Goal: Transaction & Acquisition: Purchase product/service

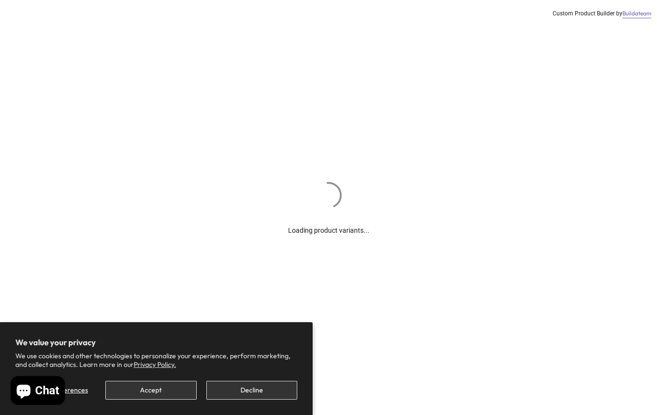
click at [180, 390] on button "Accept" at bounding box center [150, 390] width 91 height 19
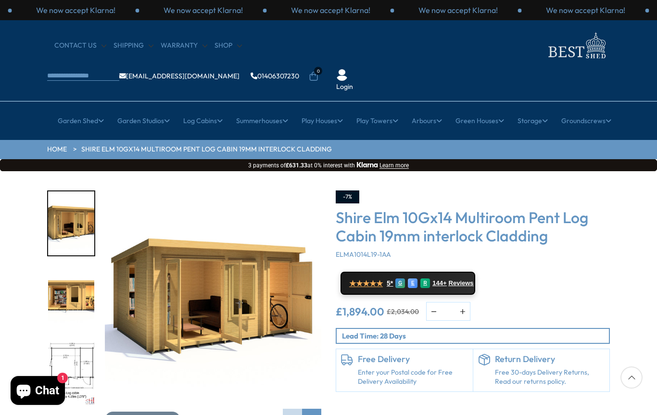
click at [619, 237] on div "Click To Expand Click To Expand Click To Expand Click To Expand Click To Expand…" at bounding box center [328, 316] width 657 height 291
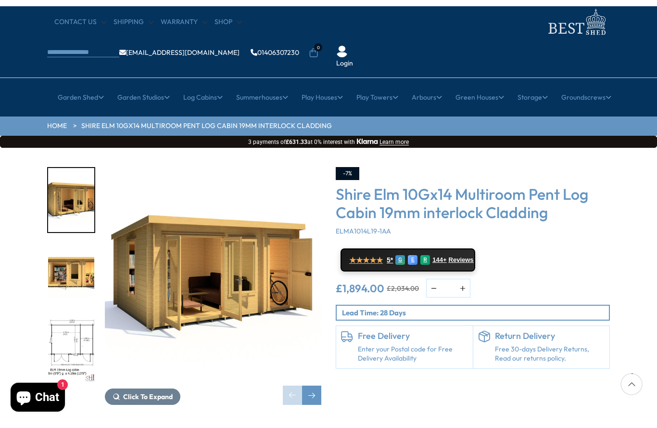
scroll to position [29, 0]
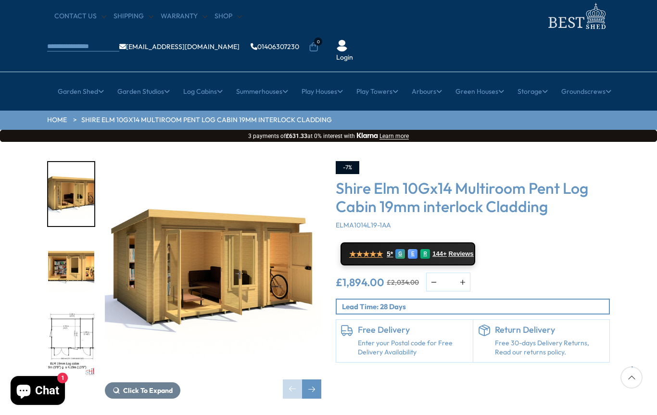
click at [379, 286] on div "-7% Shire Elm 10Gx14 Multiroom Pent Log Cabin 19mm interlock Cladding ELMA1014L…" at bounding box center [473, 262] width 274 height 202
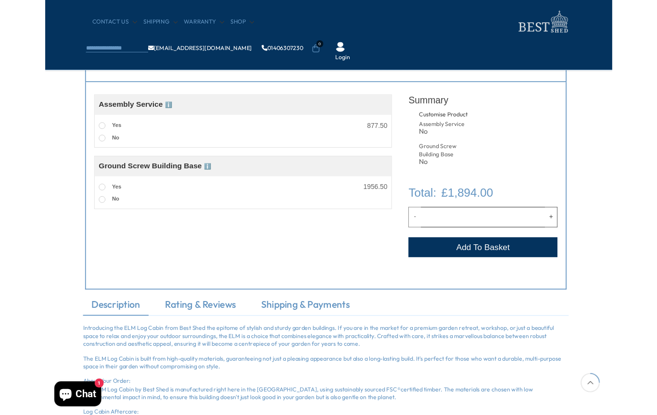
scroll to position [351, 3]
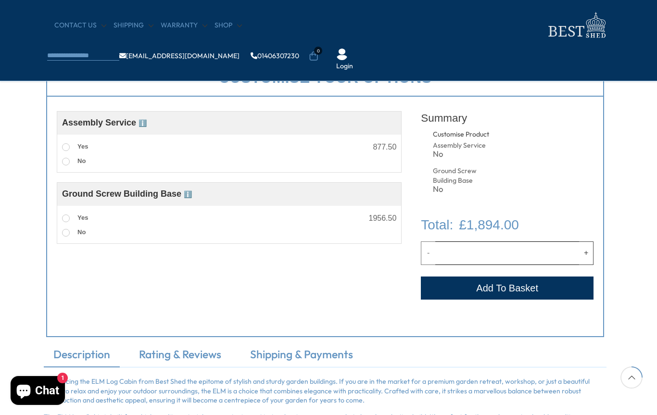
click at [524, 289] on button "Add to Cart" at bounding box center [507, 288] width 173 height 23
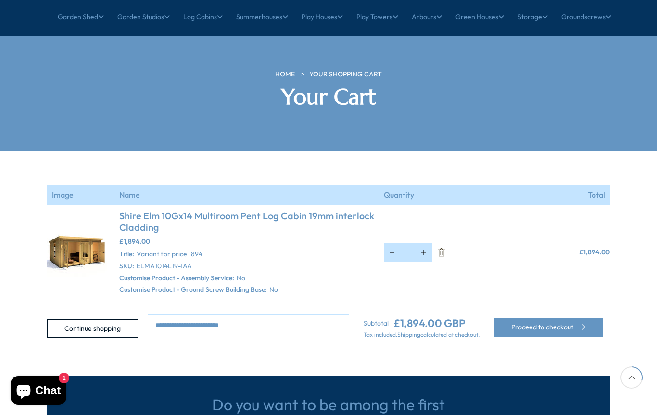
scroll to position [97, 0]
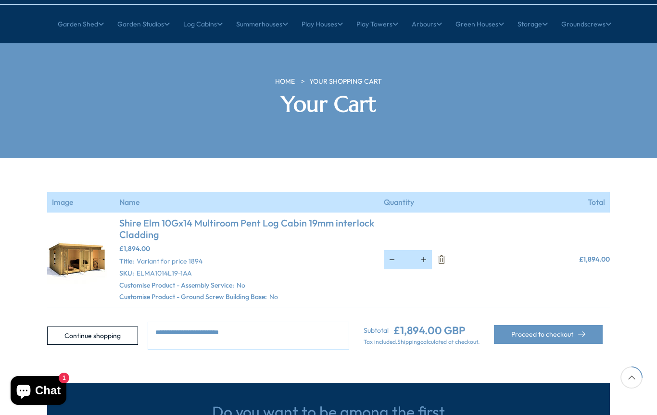
click at [555, 325] on button "Proceed to checkout" at bounding box center [548, 334] width 109 height 19
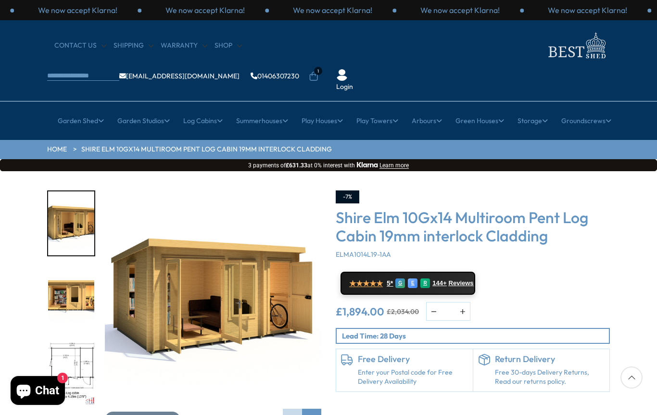
click at [155, 172] on li "All Sheds" at bounding box center [135, 180] width 114 height 17
click at [145, 172] on link "All Sheds" at bounding box center [136, 180] width 28 height 17
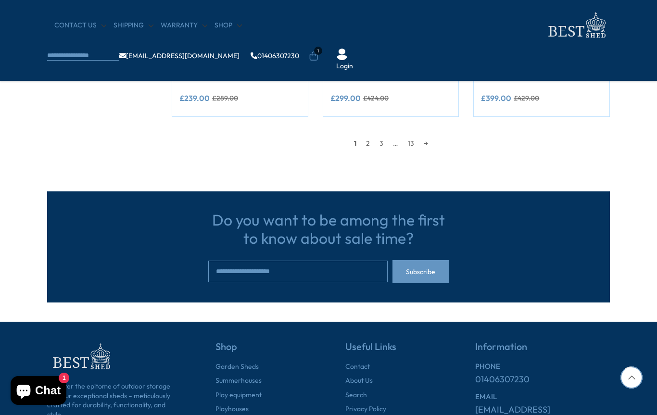
scroll to position [943, 0]
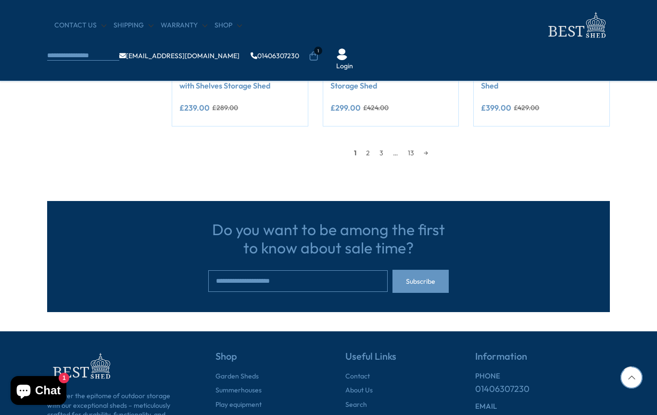
click at [368, 151] on link "2" at bounding box center [367, 153] width 13 height 14
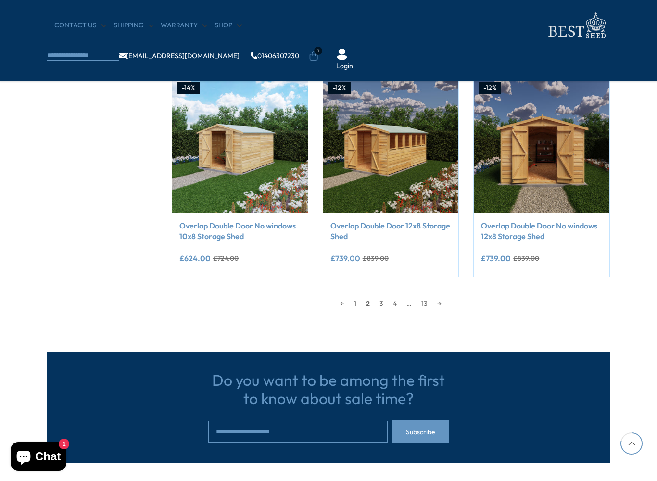
scroll to position [793, 0]
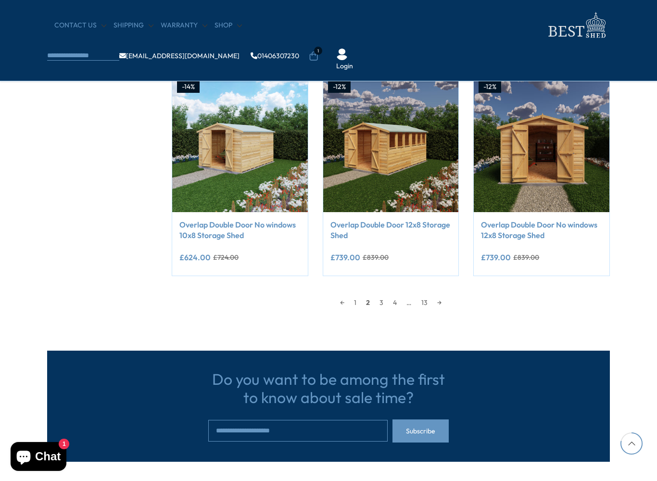
click at [380, 301] on link "3" at bounding box center [381, 302] width 13 height 14
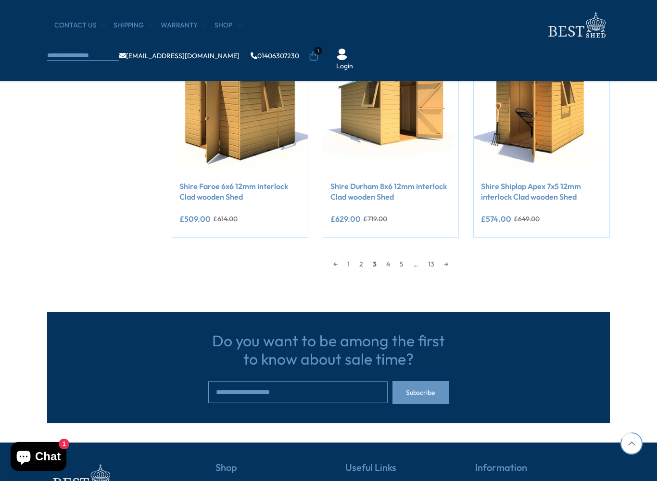
scroll to position [846, 0]
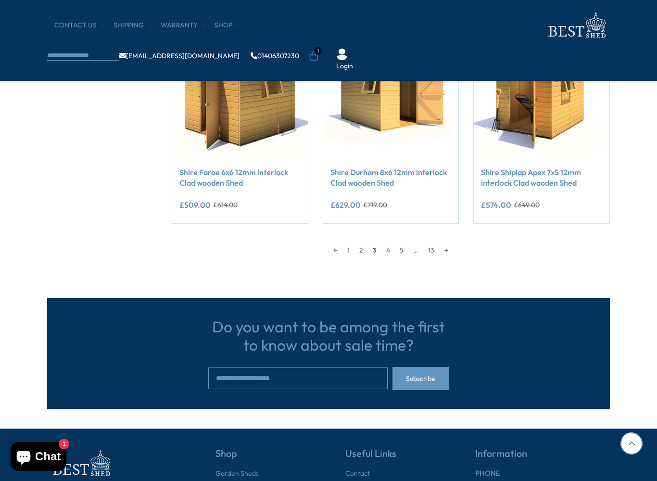
click at [385, 249] on link "4" at bounding box center [387, 250] width 13 height 14
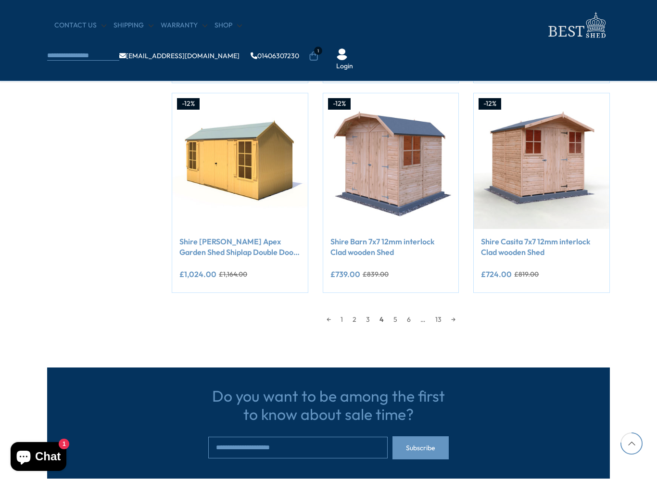
scroll to position [779, 0]
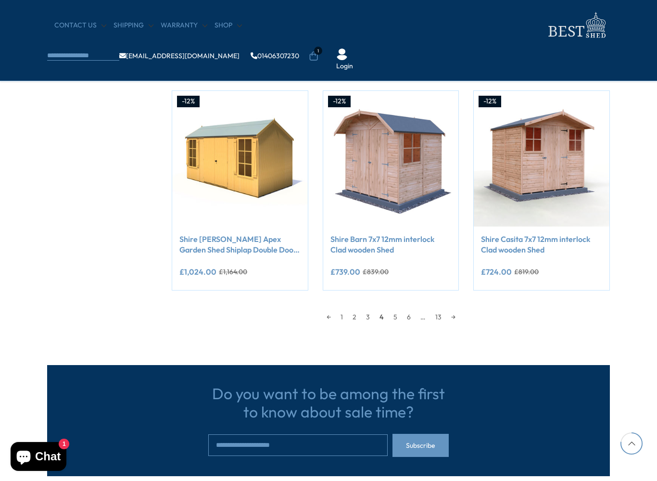
click at [394, 316] on link "5" at bounding box center [395, 317] width 13 height 14
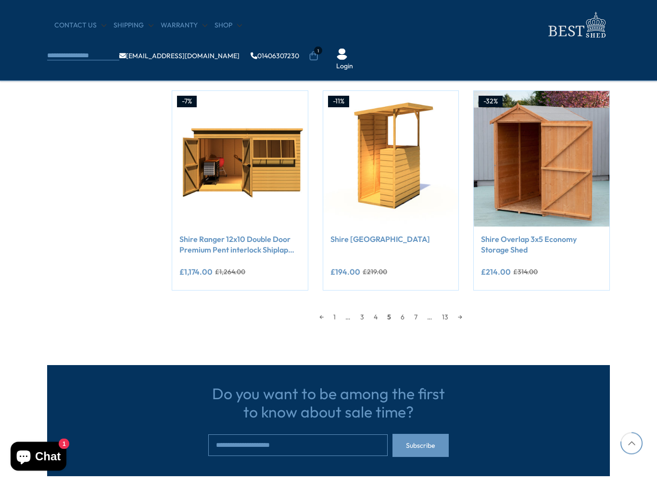
scroll to position [781, 0]
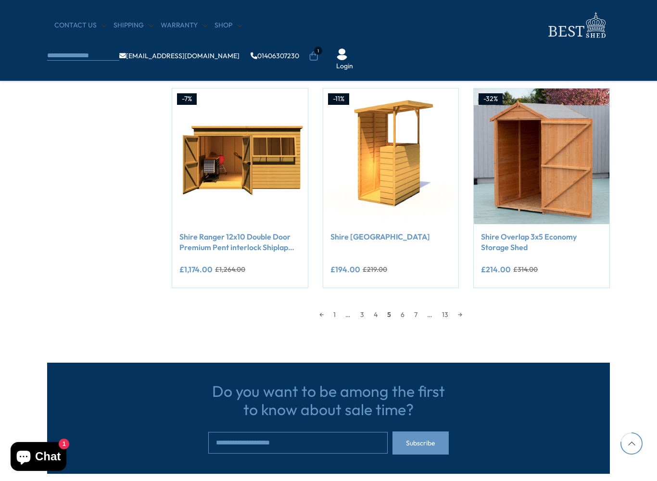
click at [407, 314] on link "6" at bounding box center [402, 314] width 13 height 14
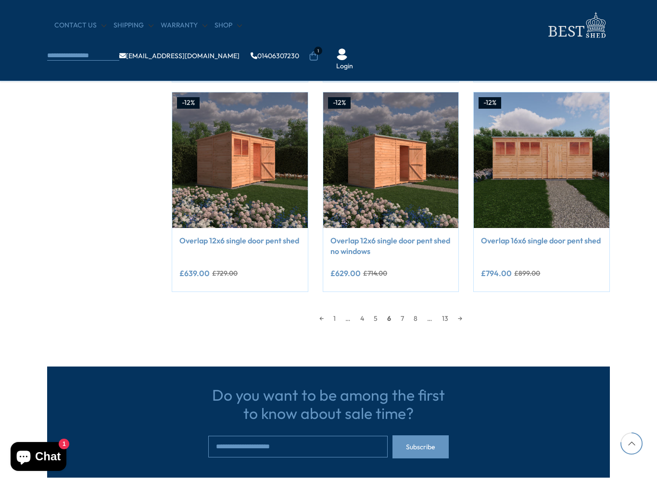
scroll to position [778, 0]
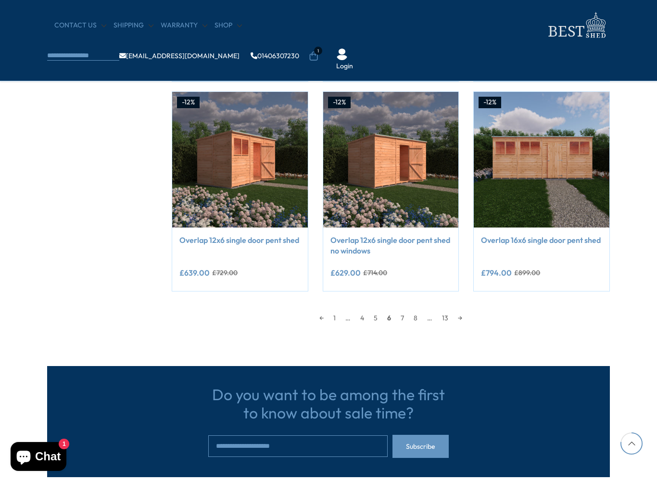
click at [407, 317] on link "7" at bounding box center [402, 318] width 13 height 14
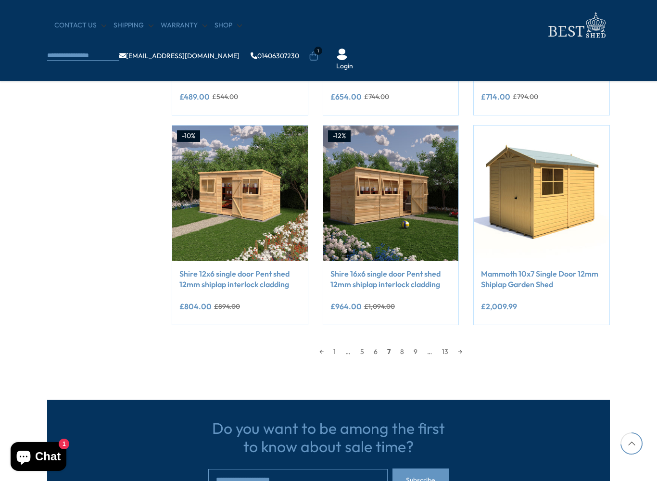
scroll to position [756, 0]
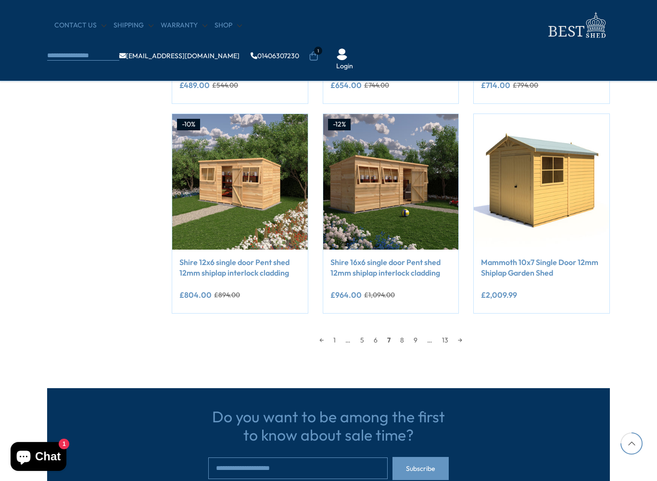
click at [404, 340] on link "8" at bounding box center [401, 340] width 13 height 14
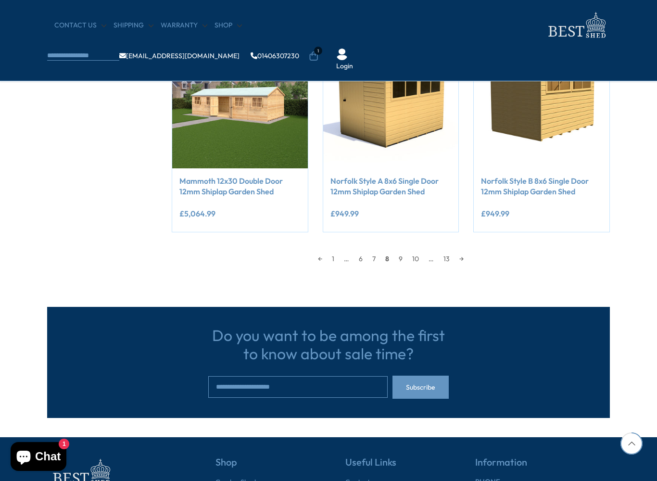
scroll to position [839, 0]
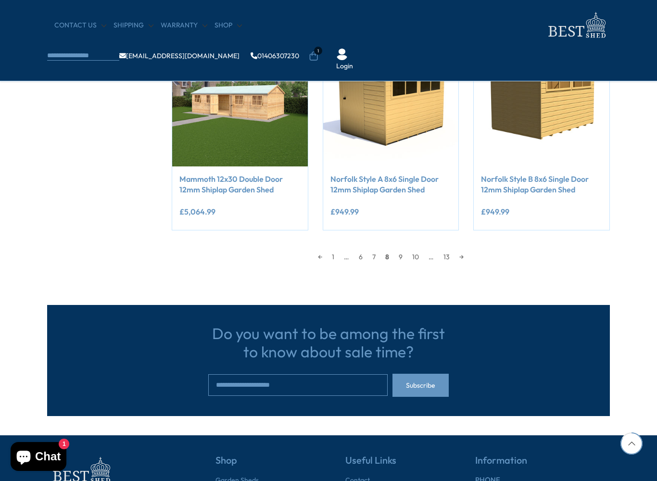
click at [399, 255] on link "9" at bounding box center [400, 257] width 13 height 14
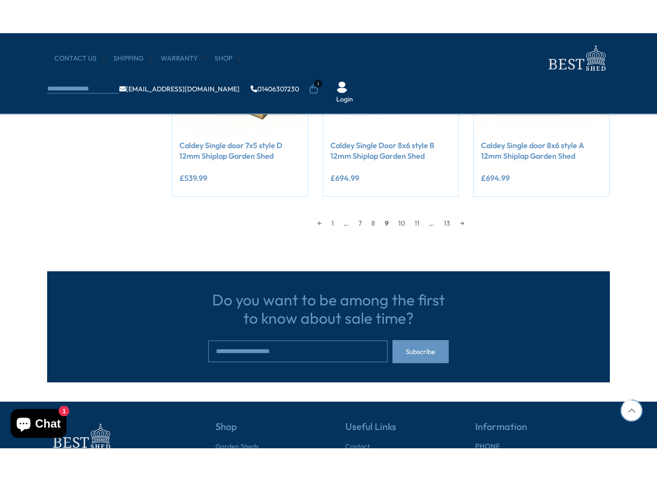
scroll to position [917, 0]
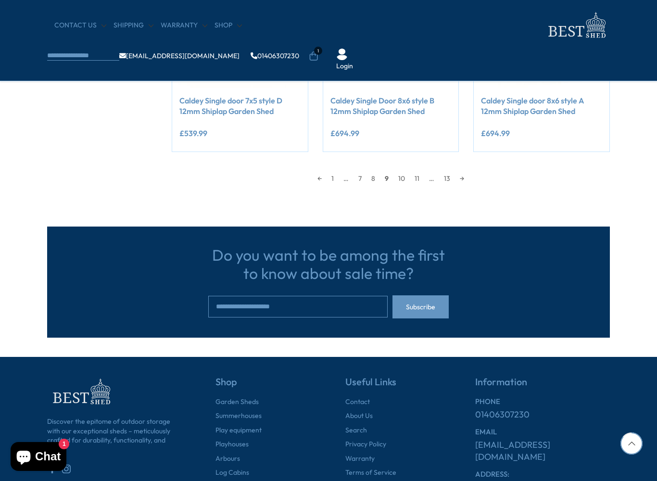
click at [402, 175] on link "10" at bounding box center [401, 178] width 16 height 14
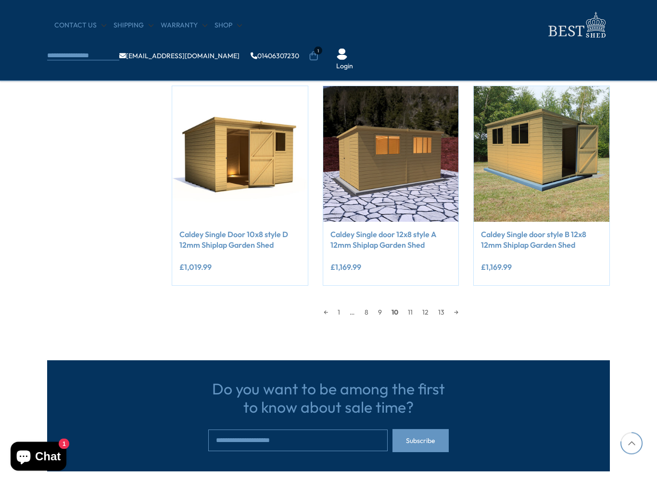
scroll to position [787, 0]
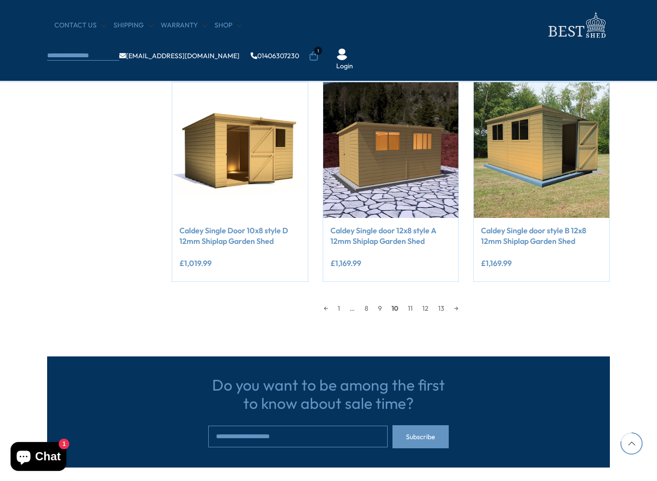
click at [410, 304] on link "11" at bounding box center [410, 308] width 14 height 14
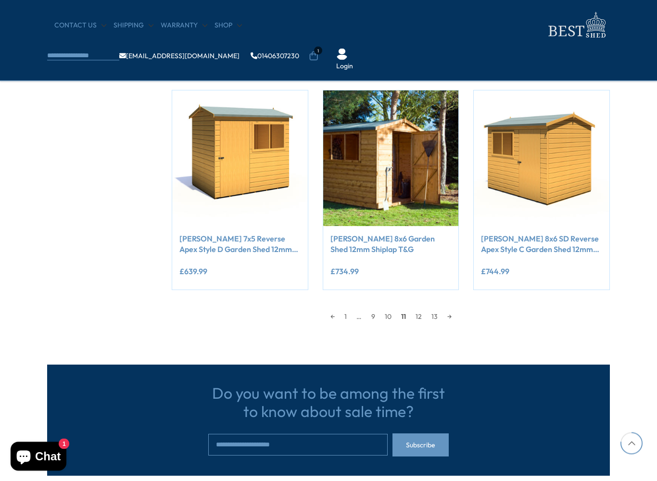
scroll to position [780, 0]
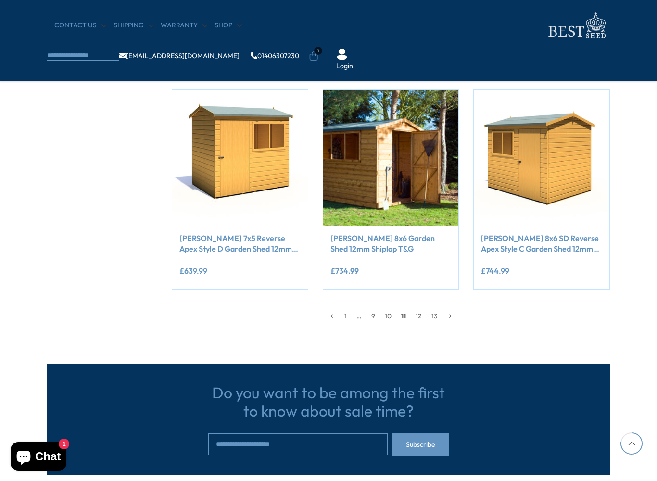
click at [420, 318] on link "12" at bounding box center [419, 316] width 16 height 14
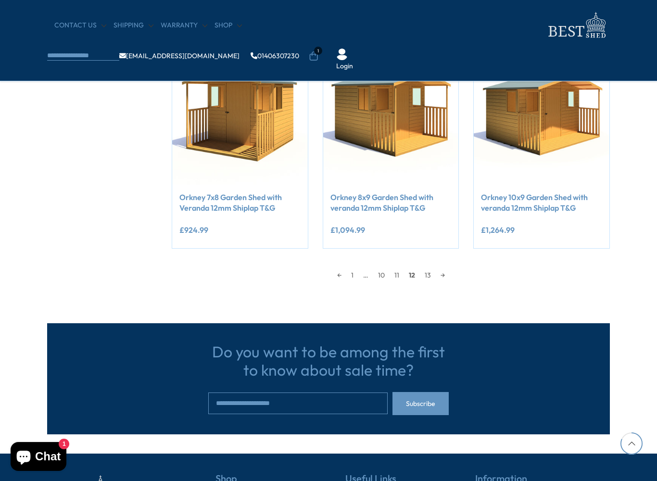
scroll to position [823, 0]
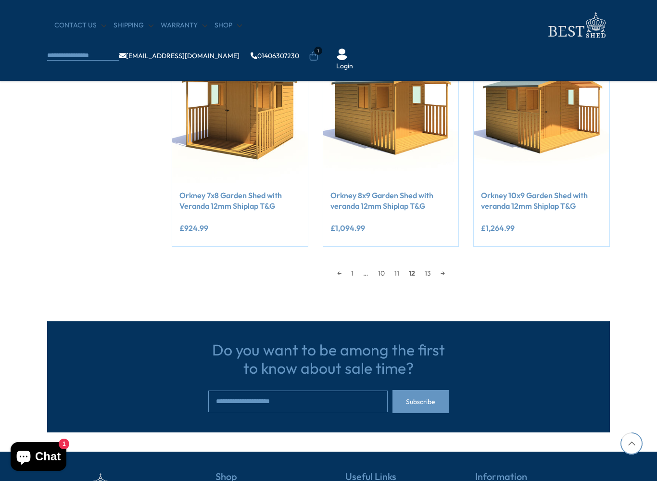
click at [426, 272] on link "13" at bounding box center [428, 273] width 16 height 14
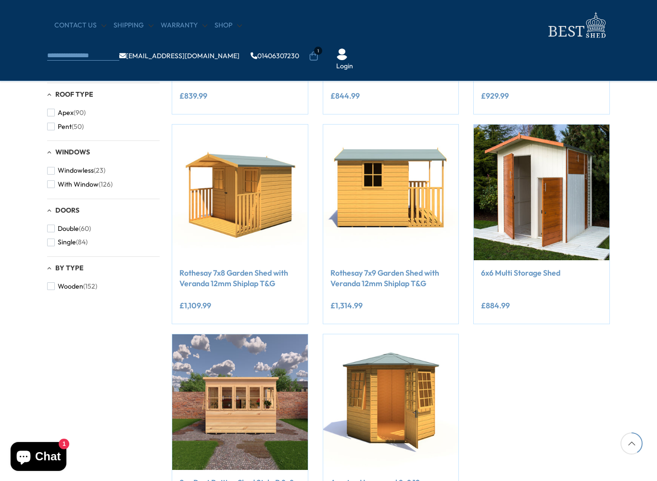
scroll to position [327, 0]
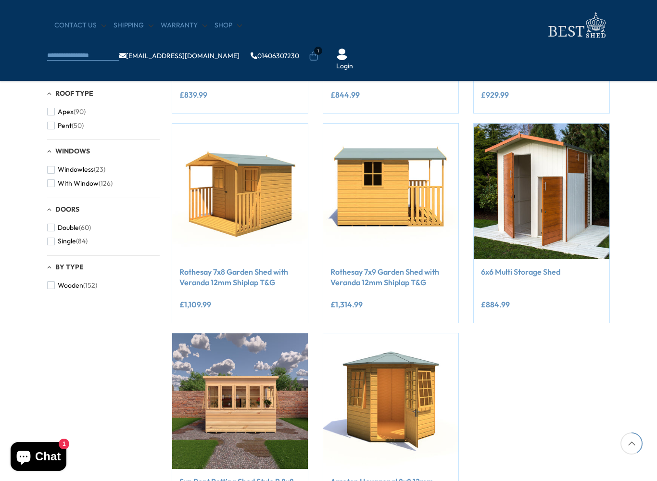
click at [633, 243] on div "Filters 152 products viewed" at bounding box center [328, 210] width 657 height 727
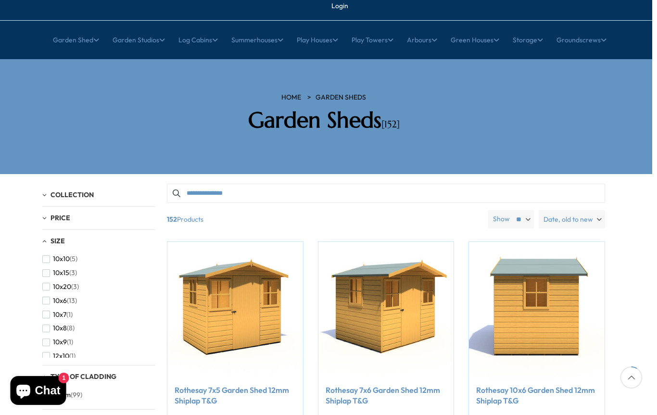
scroll to position [80, 5]
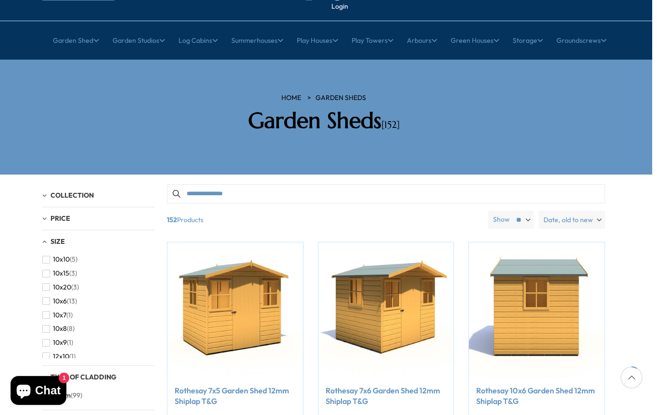
scroll to position [743, 0]
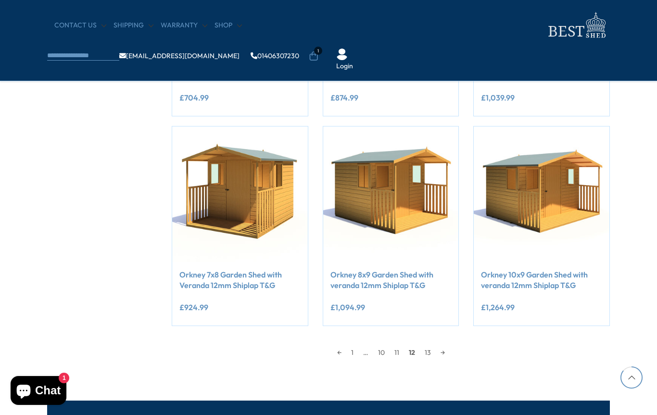
scroll to position [813, 0]
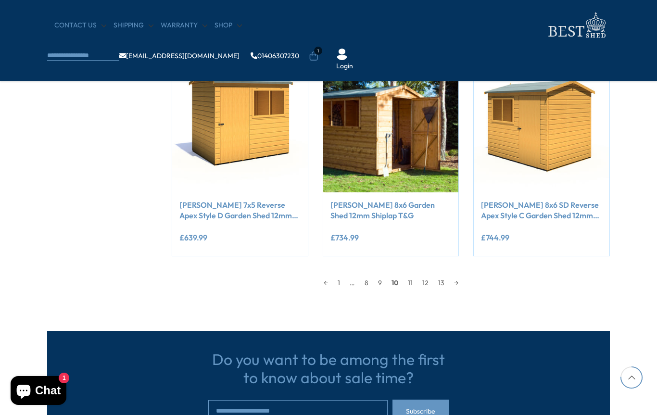
scroll to position [821, 0]
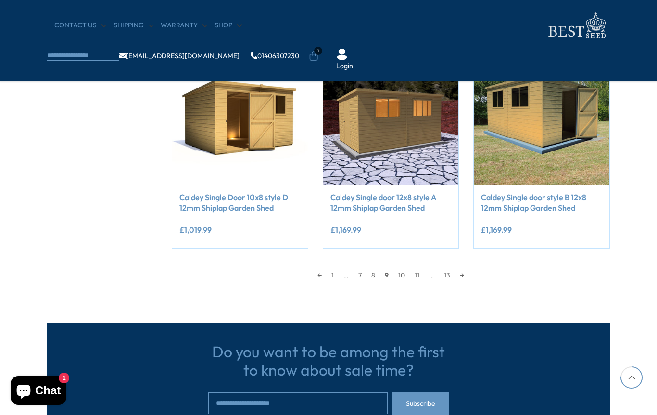
scroll to position [951, 0]
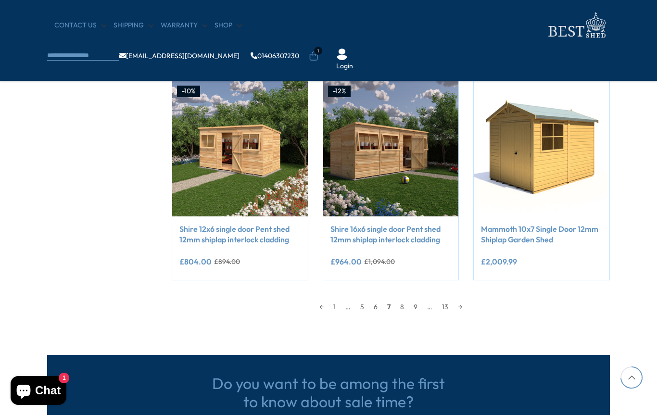
scroll to position [811, 0]
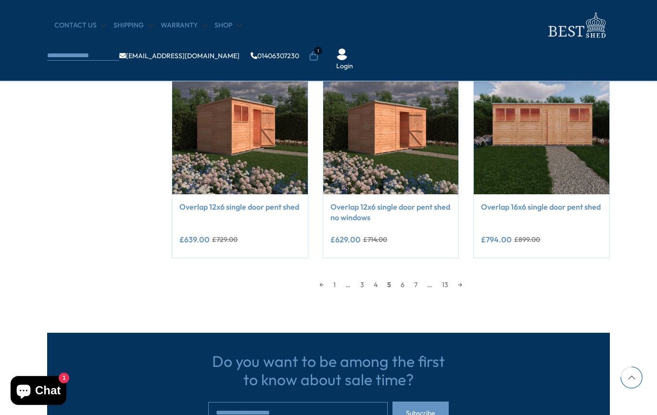
scroll to position [814, 0]
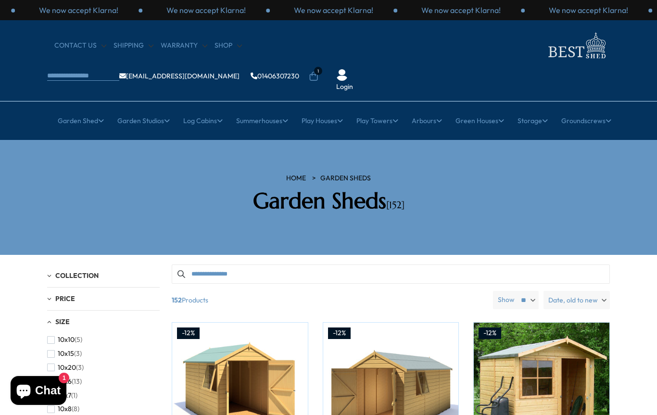
click at [151, 172] on link "All Studios" at bounding box center [135, 180] width 32 height 17
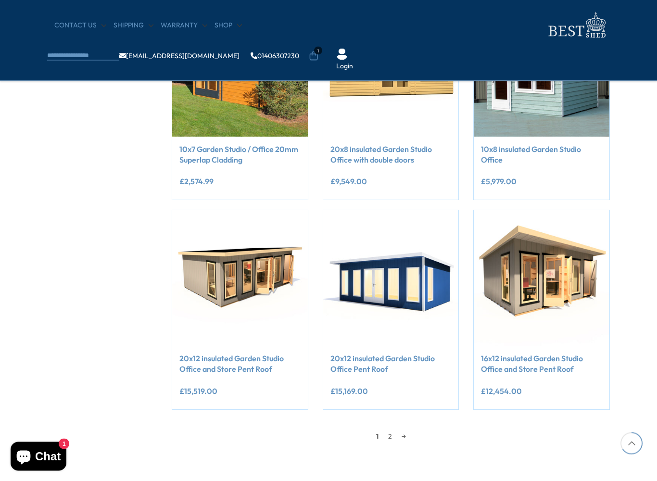
scroll to position [660, 0]
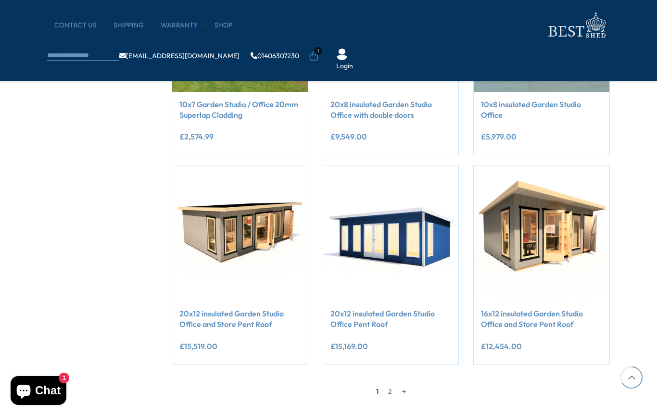
click at [392, 390] on link "2" at bounding box center [389, 391] width 13 height 14
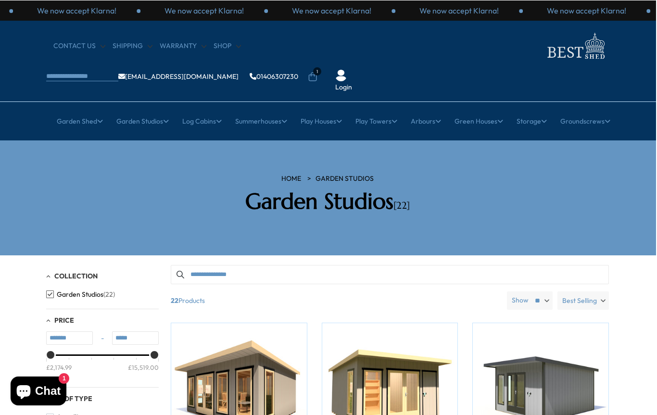
scroll to position [0, 1]
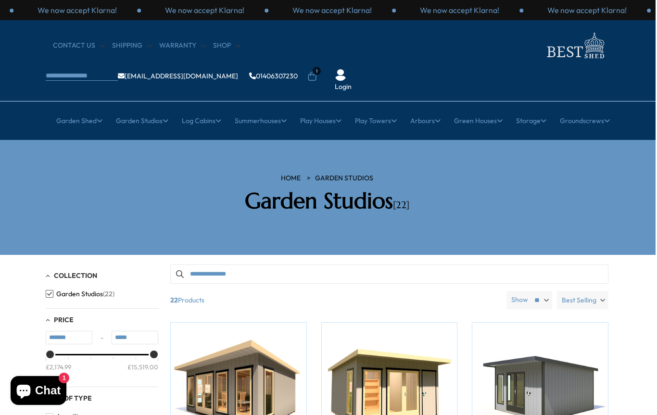
click at [162, 172] on link "All Summerhouses" at bounding box center [133, 180] width 57 height 17
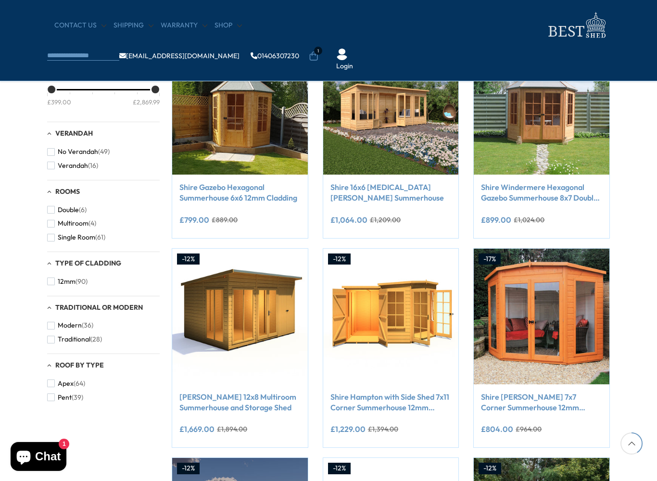
scroll to position [412, 0]
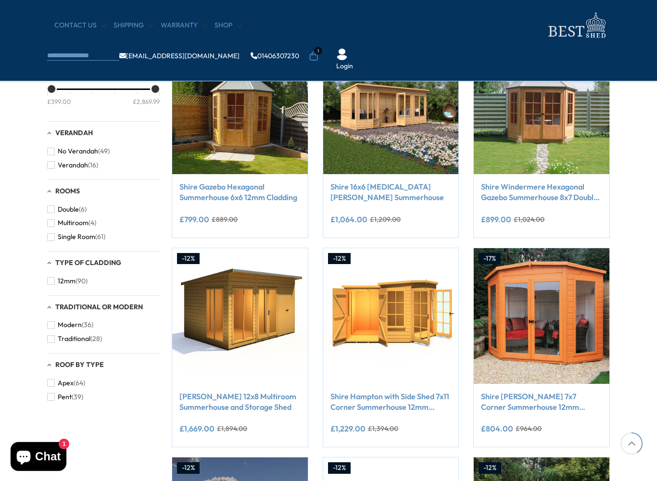
click at [244, 336] on img at bounding box center [240, 316] width 136 height 136
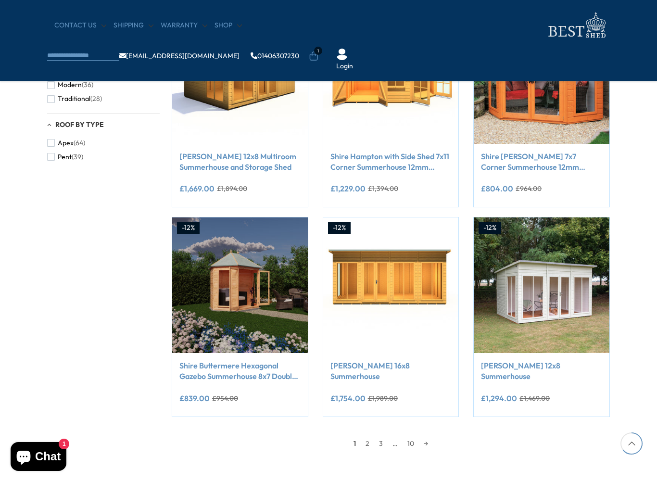
scroll to position [652, 0]
click at [370, 415] on link "2" at bounding box center [367, 443] width 13 height 14
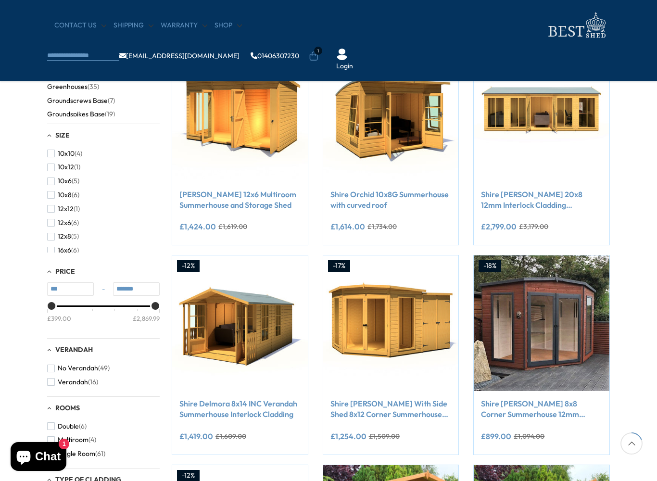
scroll to position [196, 0]
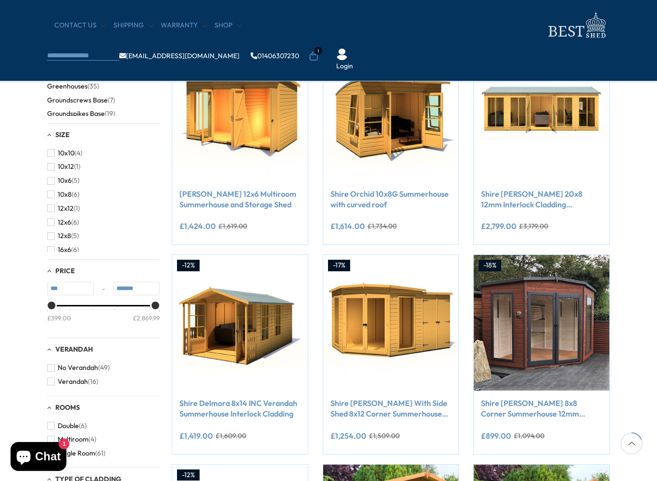
click at [269, 150] on img at bounding box center [240, 114] width 136 height 136
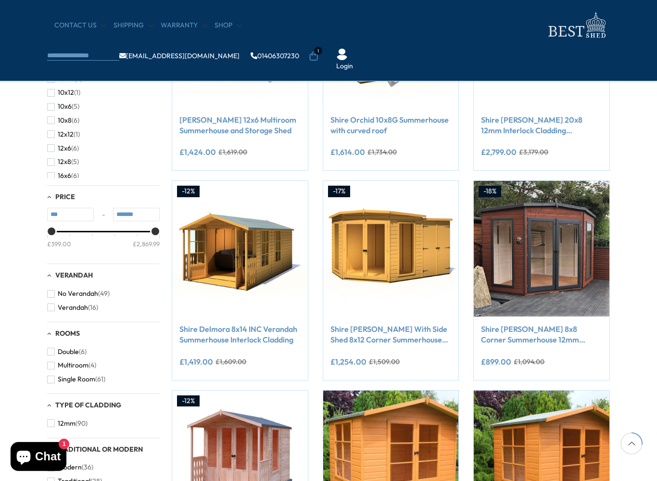
scroll to position [271, 0]
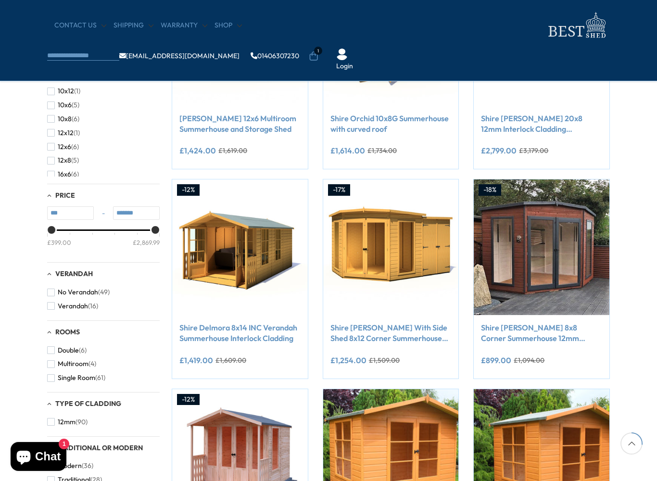
click at [554, 255] on img at bounding box center [542, 247] width 136 height 136
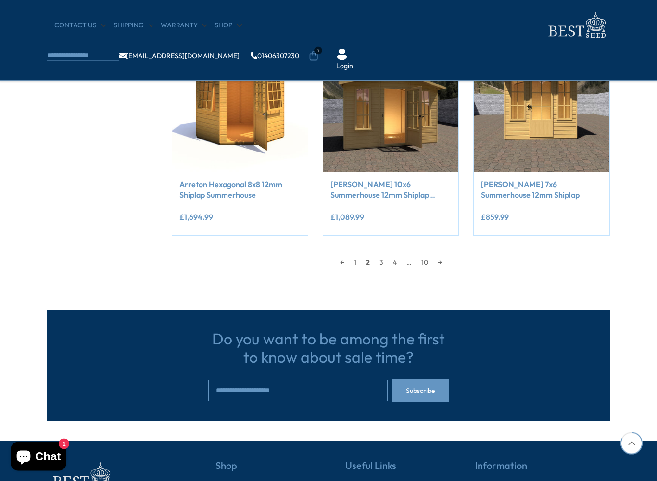
scroll to position [844, 0]
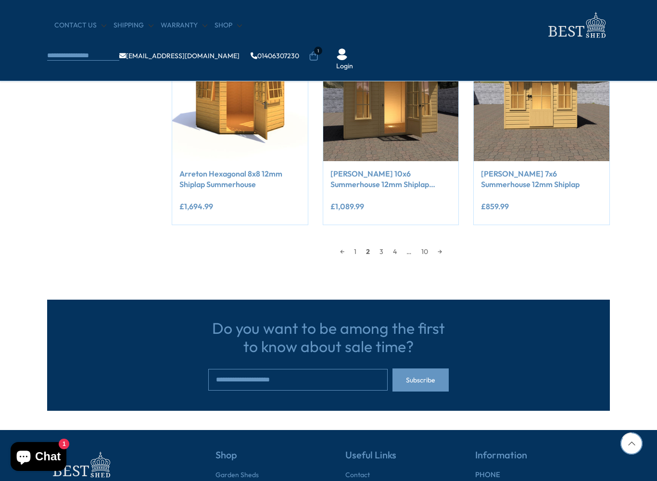
click at [378, 247] on link "3" at bounding box center [381, 251] width 13 height 14
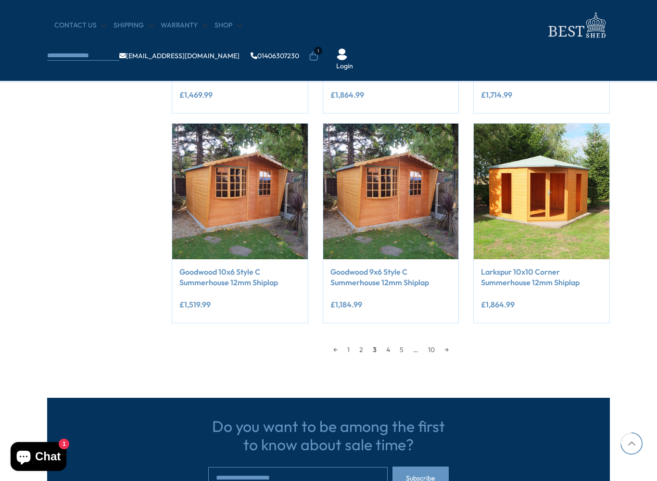
scroll to position [751, 0]
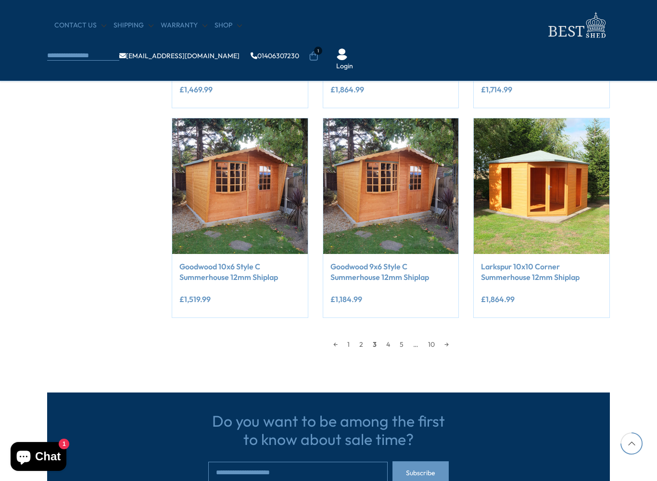
click at [389, 342] on link "4" at bounding box center [387, 344] width 13 height 14
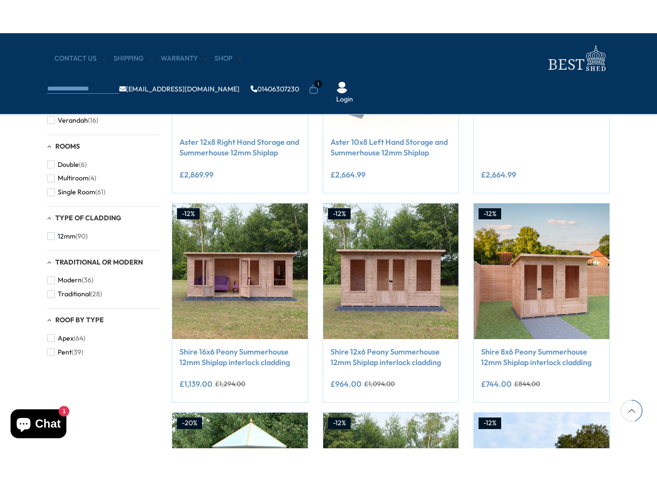
scroll to position [472, 0]
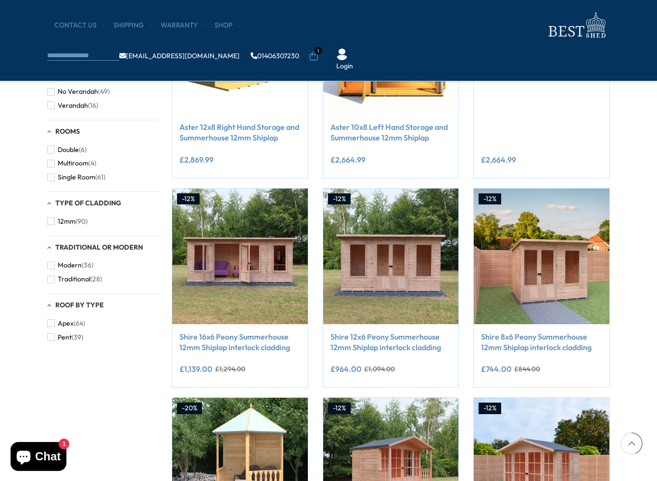
click at [415, 261] on img at bounding box center [391, 257] width 136 height 136
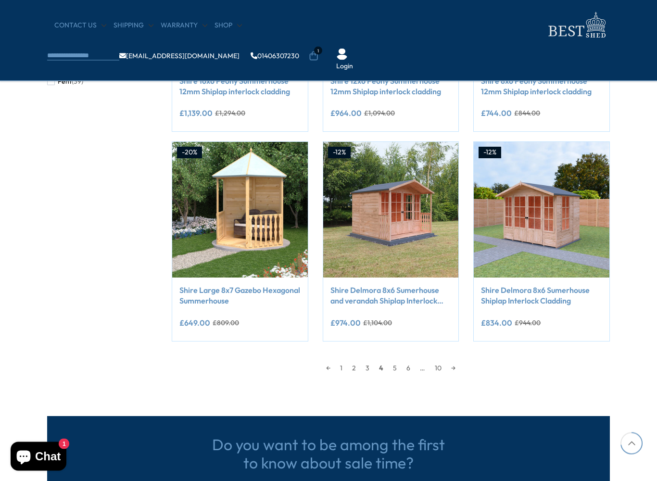
scroll to position [729, 0]
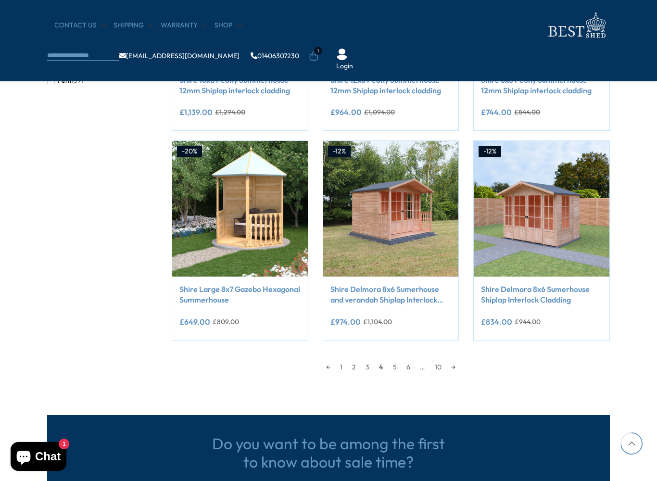
click at [395, 367] on link "5" at bounding box center [394, 367] width 13 height 14
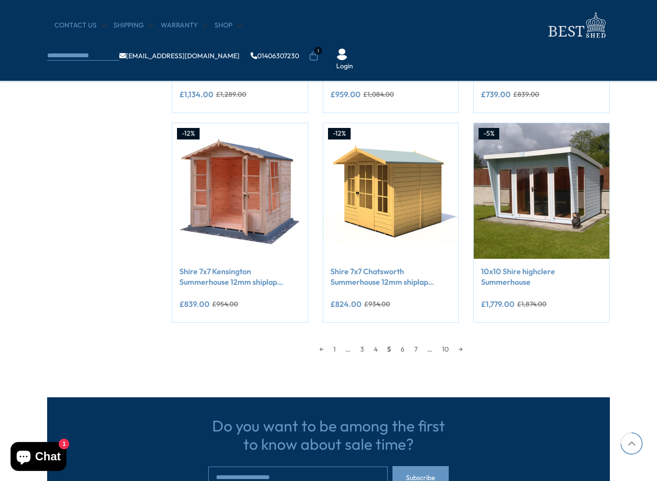
scroll to position [757, 0]
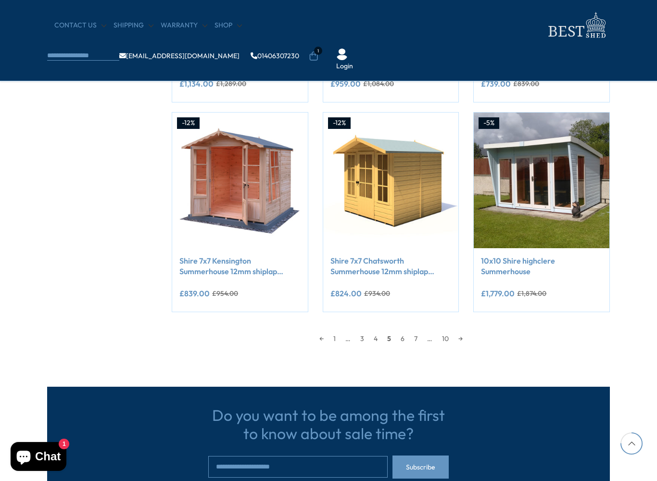
click at [402, 336] on link "6" at bounding box center [402, 338] width 13 height 14
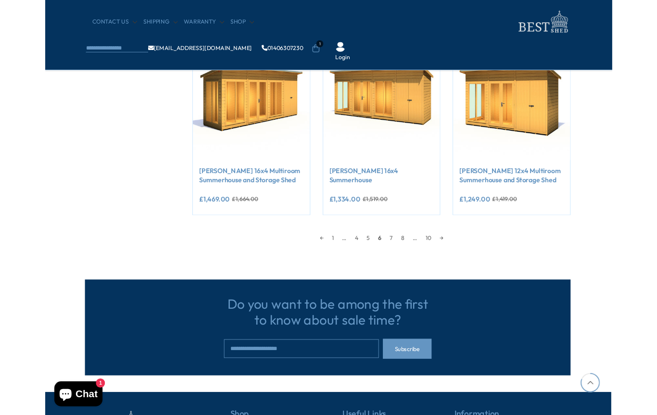
scroll to position [817, 1]
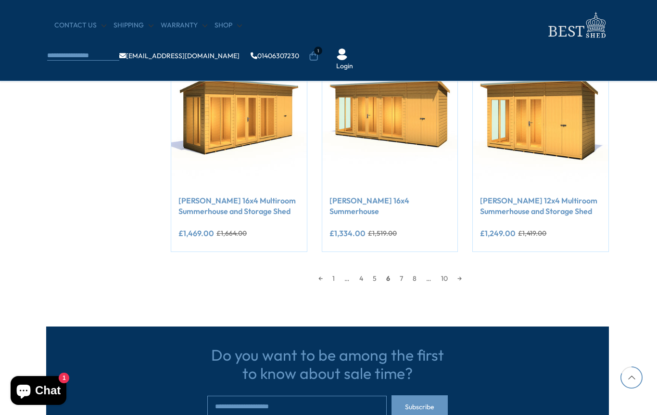
click at [406, 275] on link "7" at bounding box center [401, 278] width 13 height 14
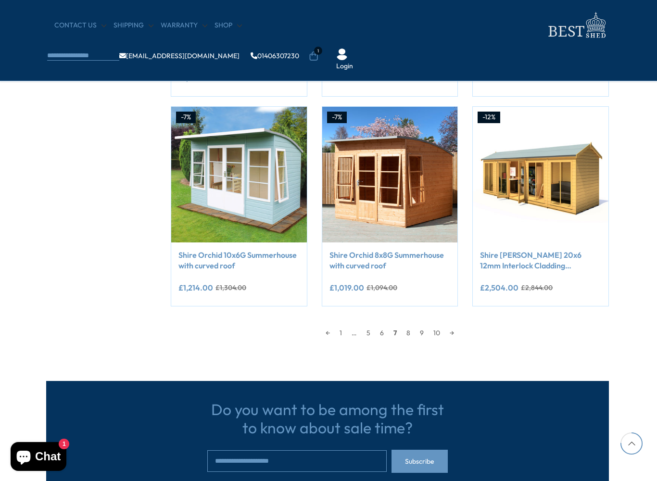
scroll to position [764, 1]
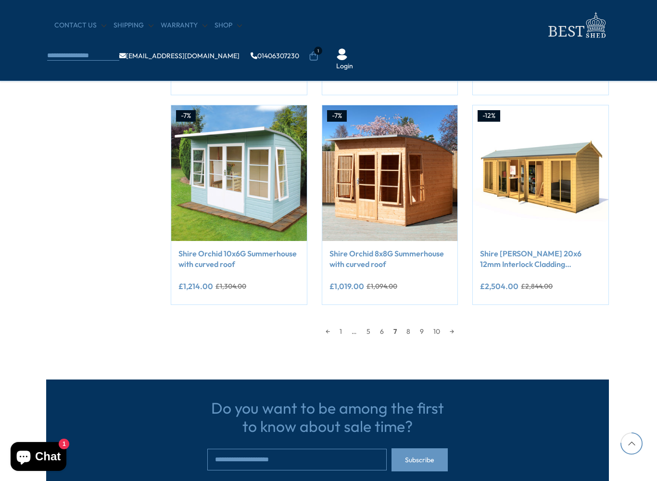
click at [411, 331] on link "8" at bounding box center [408, 331] width 13 height 14
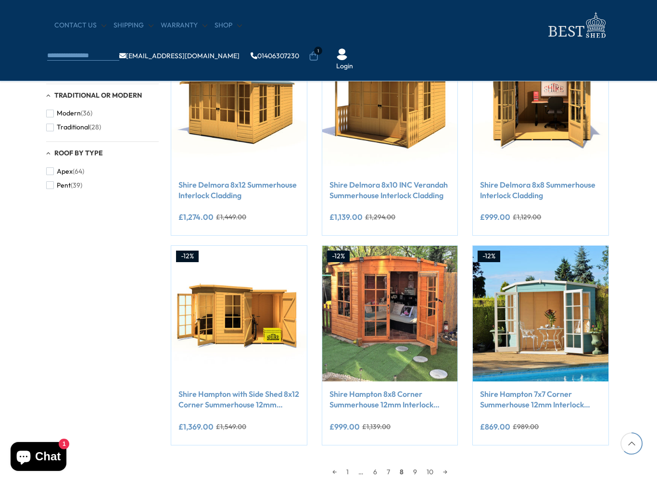
scroll to position [624, 56]
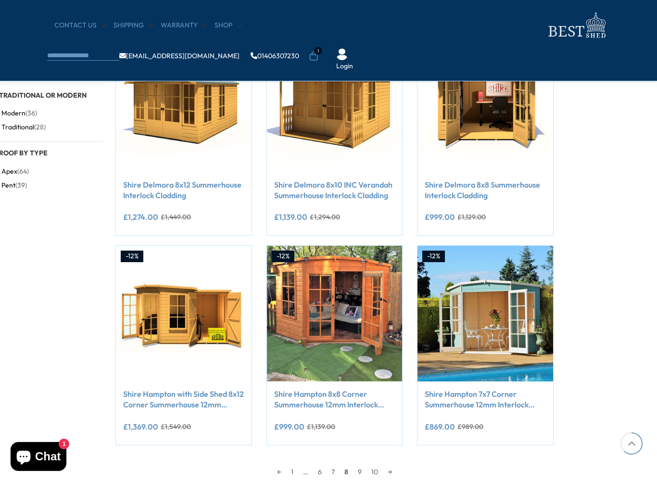
click at [198, 300] on img at bounding box center [184, 314] width 136 height 136
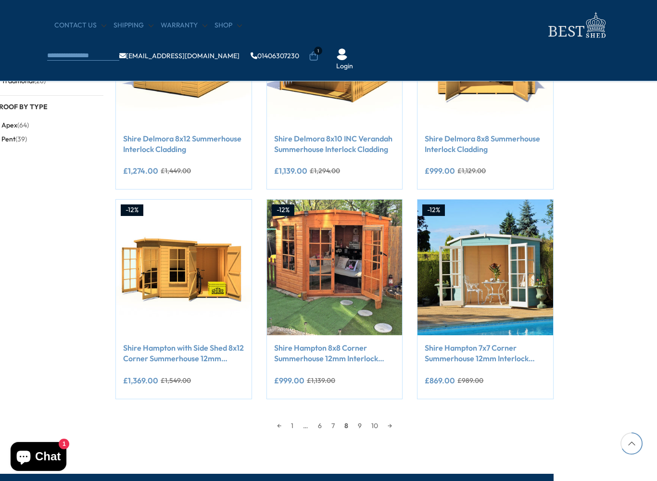
scroll to position [672, 56]
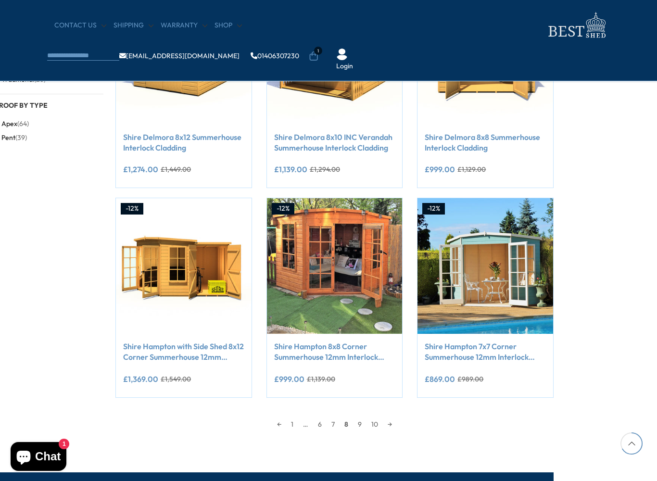
click at [363, 415] on link "9" at bounding box center [359, 424] width 13 height 14
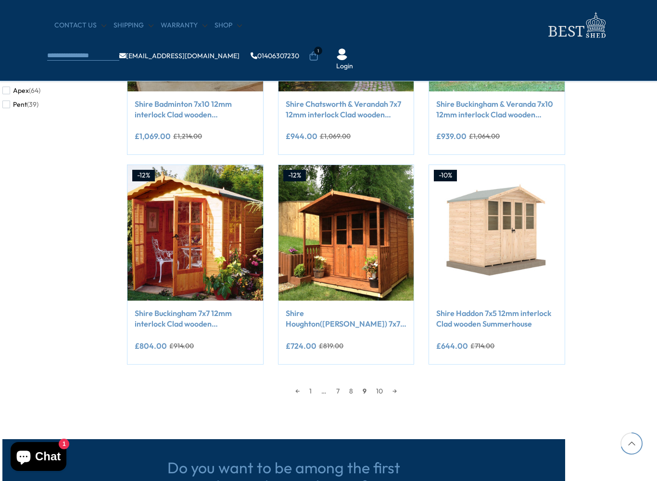
scroll to position [706, 45]
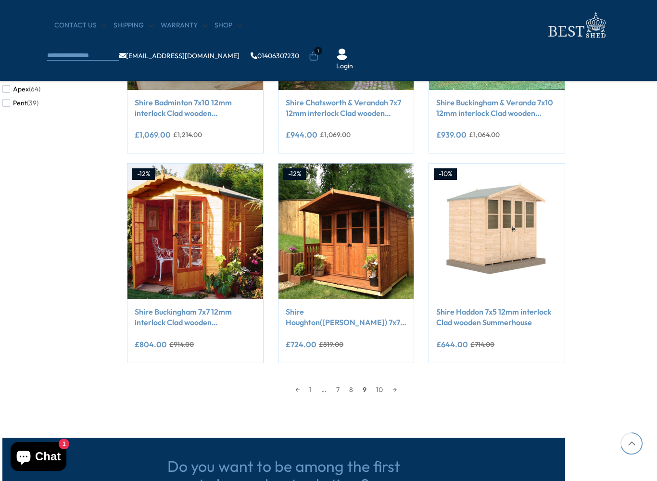
click at [379, 389] on link "10" at bounding box center [379, 389] width 16 height 14
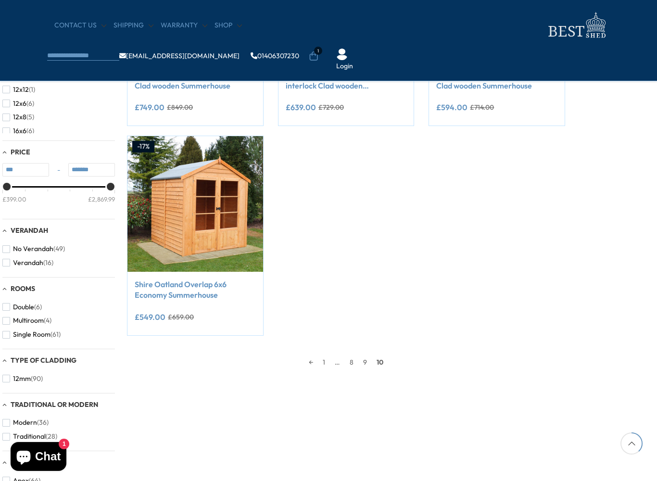
scroll to position [318, 45]
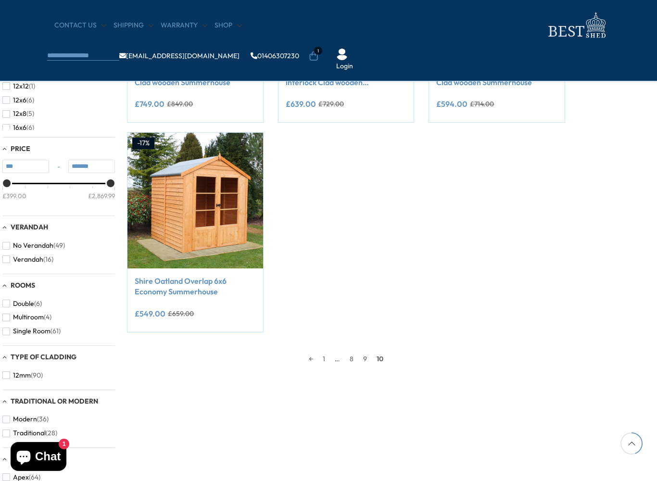
click at [324, 357] on link "1" at bounding box center [324, 359] width 12 height 14
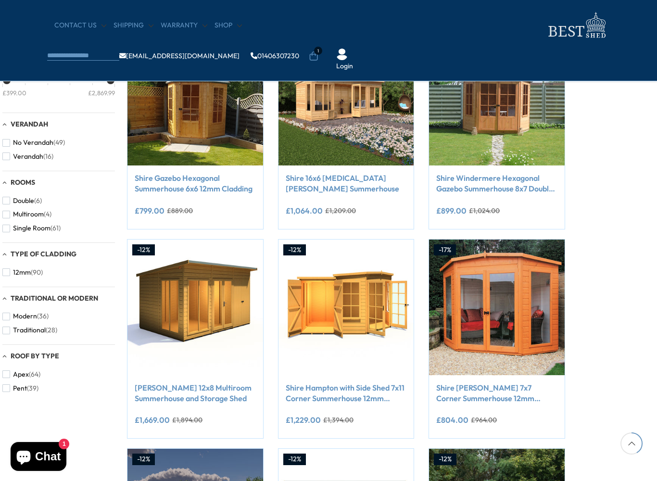
scroll to position [422, 45]
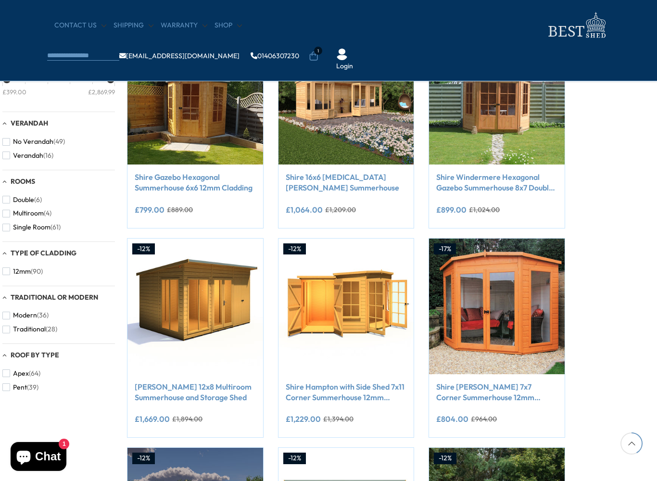
click at [223, 321] on img at bounding box center [195, 307] width 136 height 136
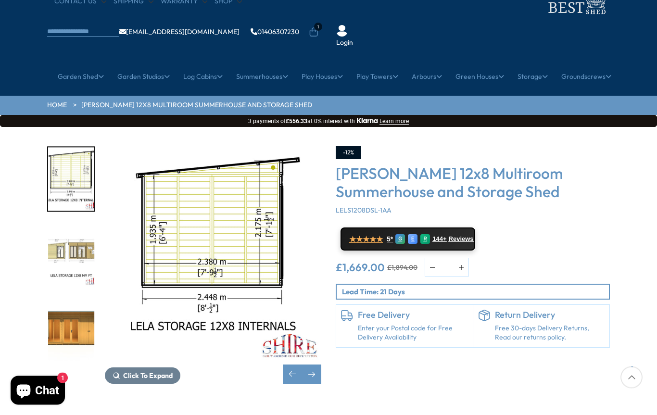
scroll to position [40, 0]
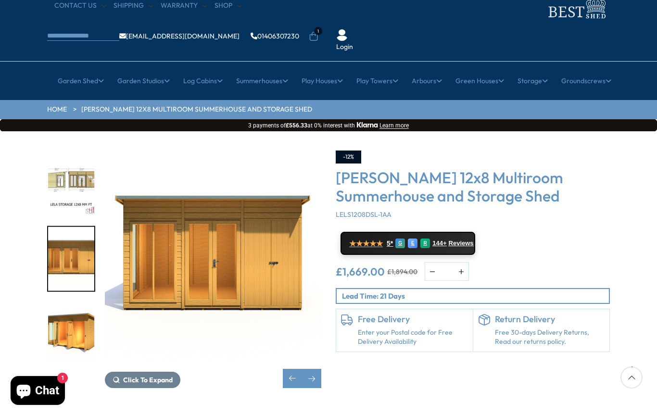
click at [280, 252] on img "7 / 8" at bounding box center [213, 259] width 216 height 216
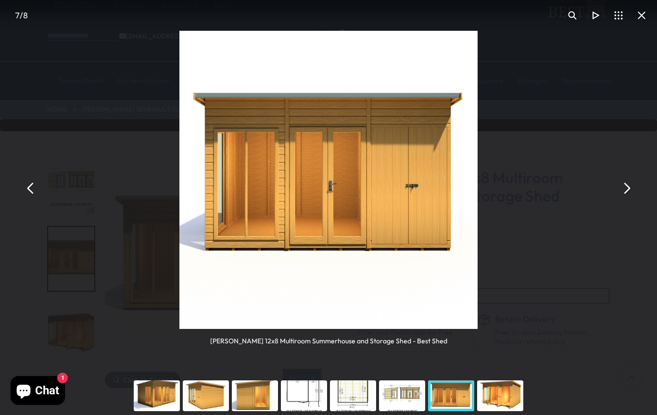
click at [39, 197] on div "Shire Lela 12x8 Multiroom Summerhouse and Storage Shed - Best Shed" at bounding box center [328, 188] width 657 height 377
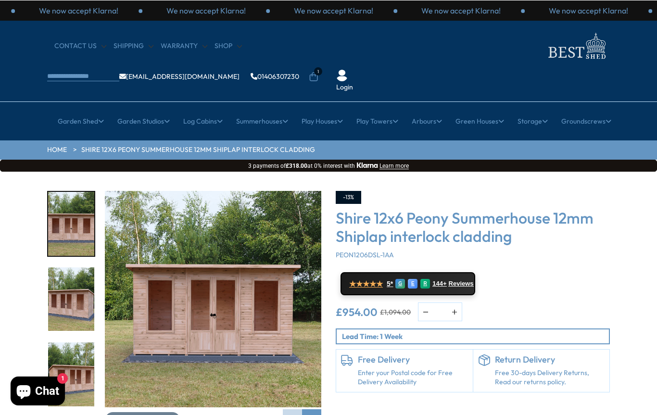
click at [320, 409] on div "Next slide" at bounding box center [311, 418] width 19 height 19
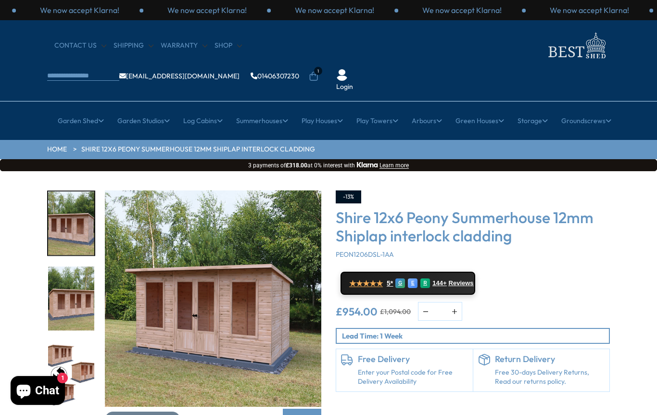
click at [313, 409] on div "Next slide" at bounding box center [311, 418] width 19 height 19
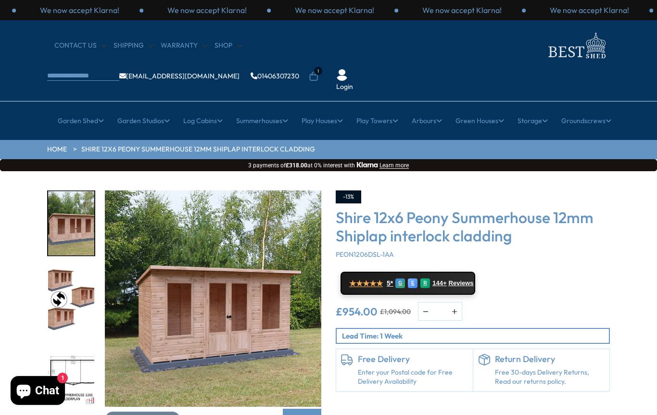
click at [313, 409] on div "Next slide" at bounding box center [311, 418] width 19 height 19
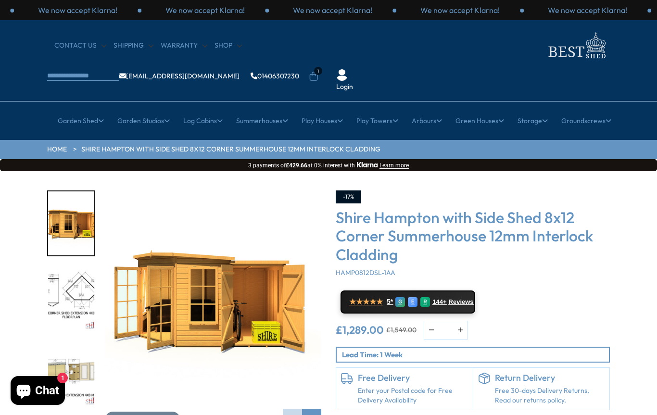
click at [317, 409] on div "Next slide" at bounding box center [311, 418] width 19 height 19
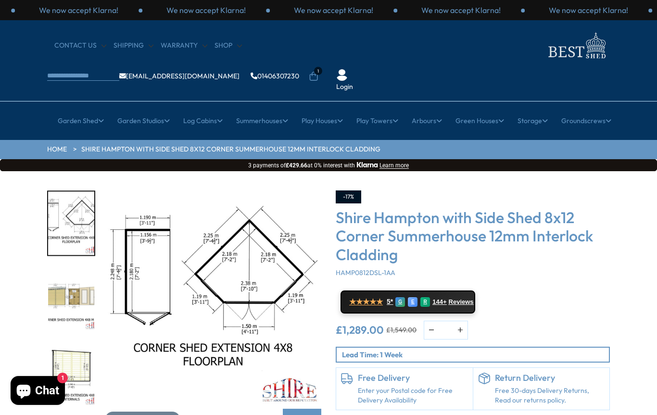
click at [313, 409] on div "Next slide" at bounding box center [311, 418] width 19 height 19
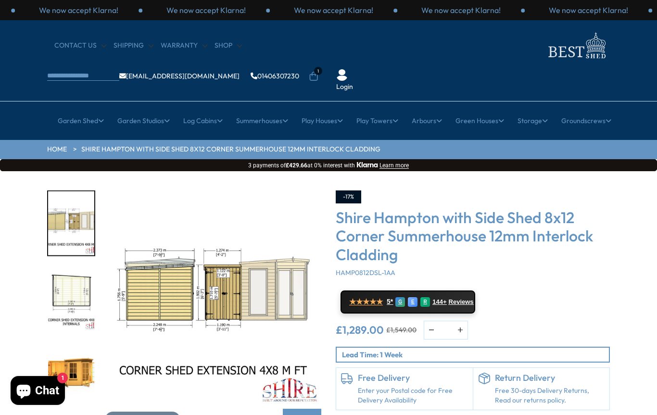
click at [316, 409] on div "Next slide" at bounding box center [311, 418] width 19 height 19
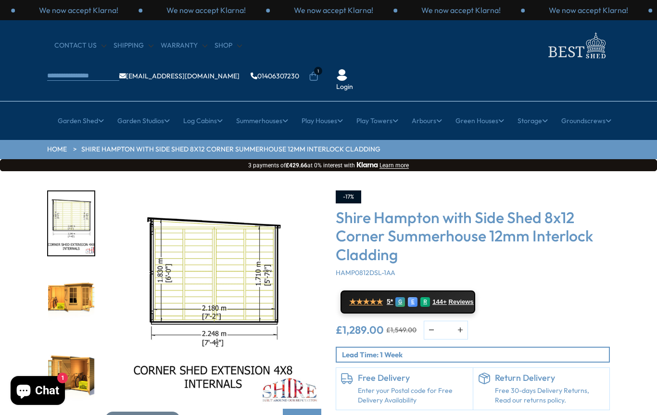
click at [315, 409] on div "Next slide" at bounding box center [311, 418] width 19 height 19
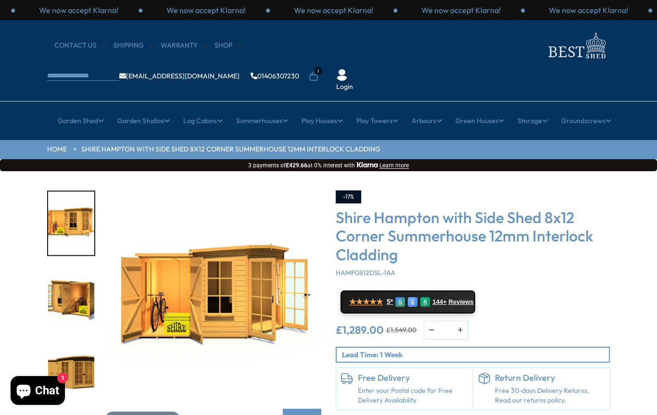
click at [320, 409] on div "Next slide" at bounding box center [311, 418] width 19 height 19
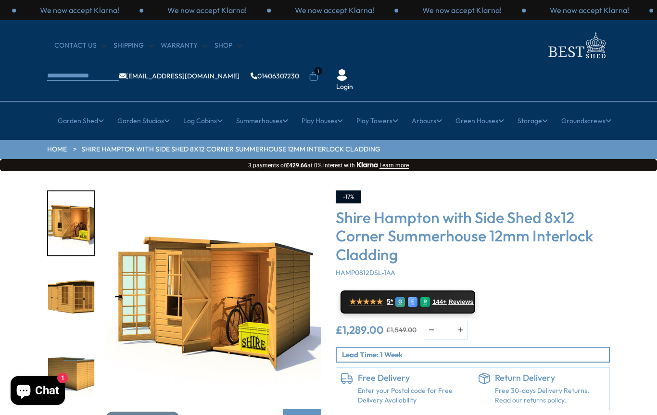
click at [317, 409] on div "Next slide" at bounding box center [311, 418] width 19 height 19
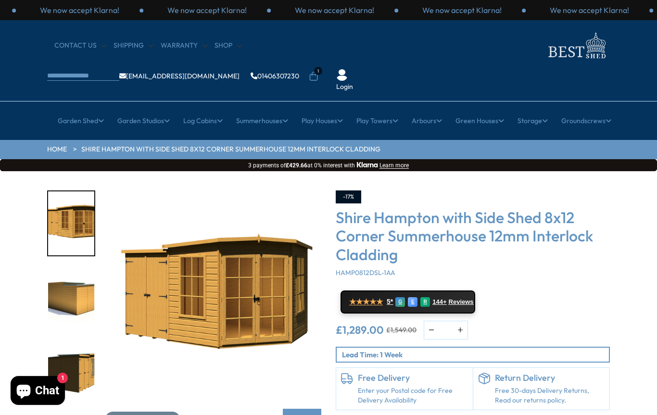
click at [316, 409] on div "Next slide" at bounding box center [311, 418] width 19 height 19
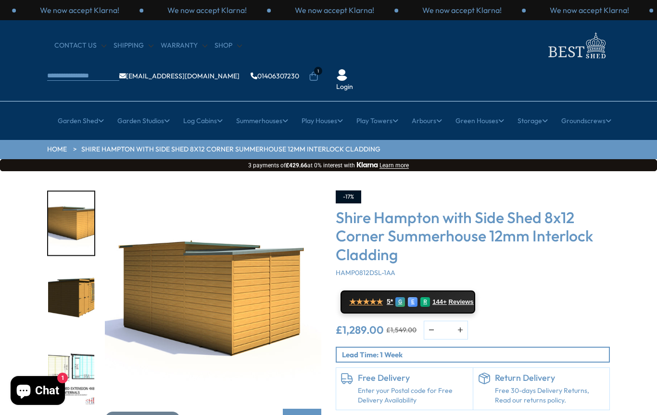
click at [317, 409] on div "Next slide" at bounding box center [311, 418] width 19 height 19
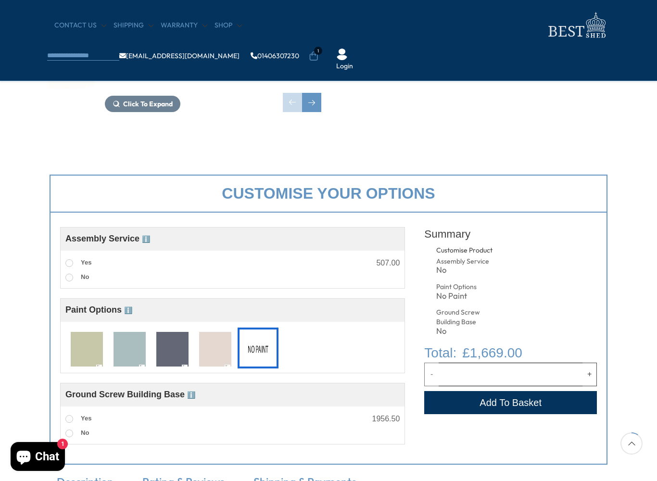
scroll to position [235, 0]
click at [168, 359] on img at bounding box center [172, 349] width 32 height 36
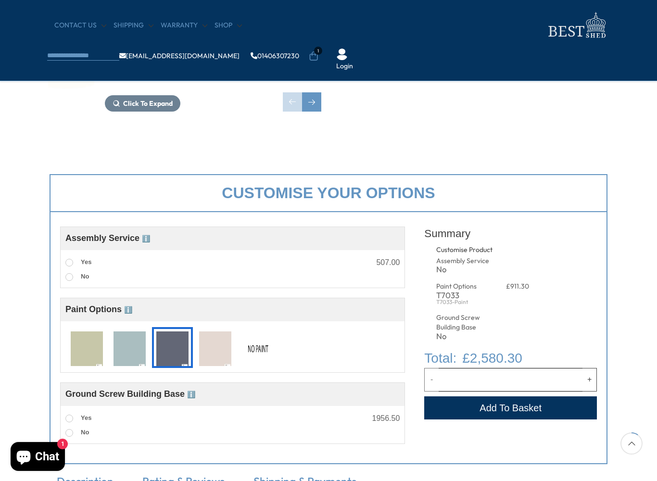
click at [174, 357] on img at bounding box center [172, 349] width 32 height 36
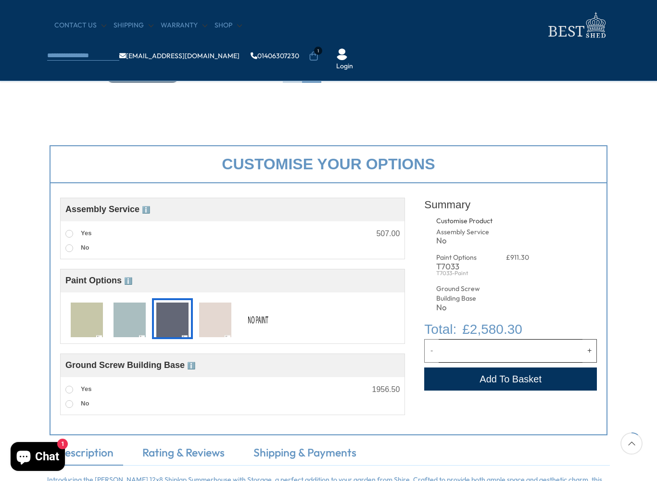
scroll to position [270, 0]
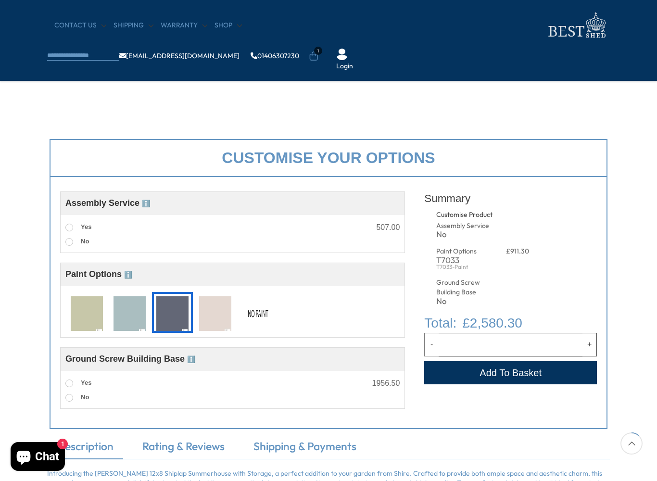
click at [262, 317] on img at bounding box center [258, 314] width 32 height 36
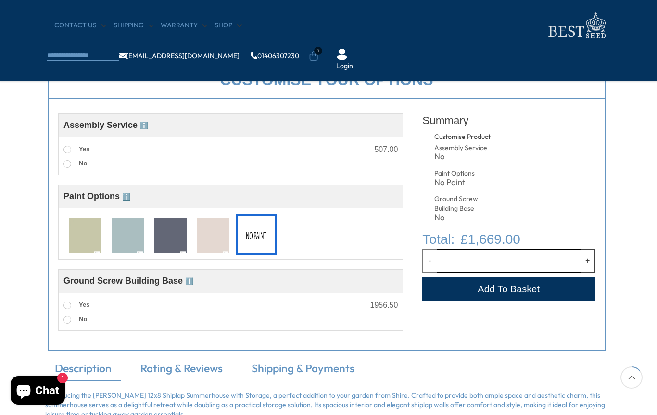
scroll to position [346, 2]
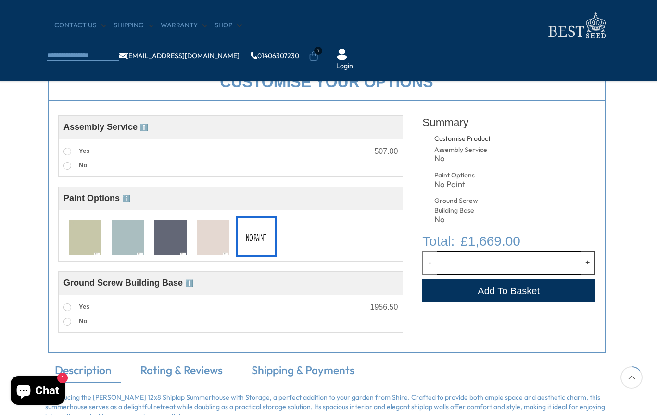
click at [548, 295] on button "Add to Cart" at bounding box center [508, 290] width 173 height 23
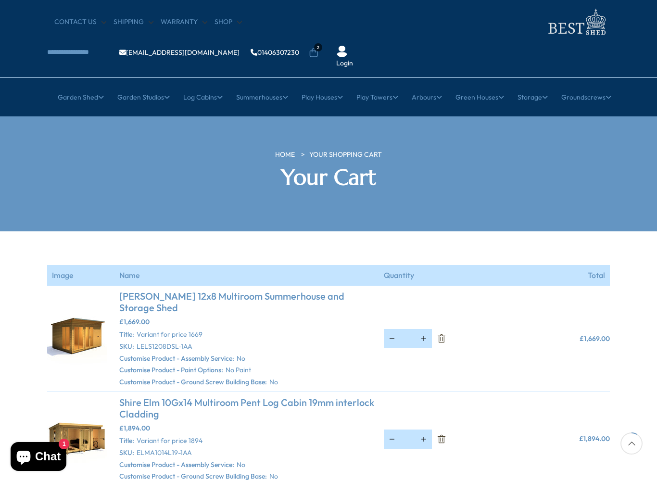
scroll to position [36, 0]
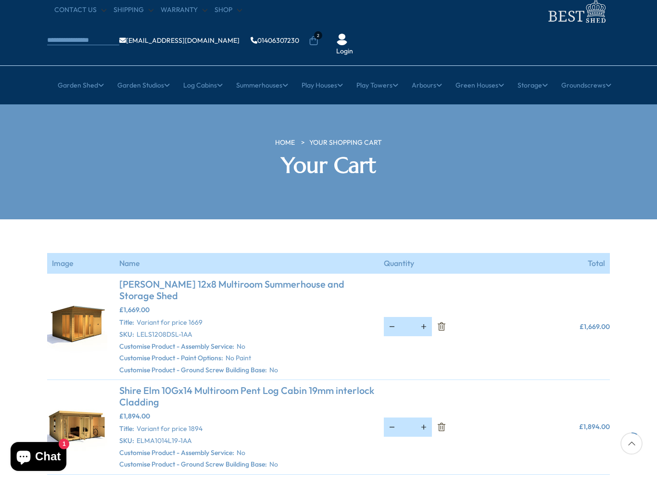
click at [391, 415] on button "button" at bounding box center [392, 427] width 16 height 18
click at [388, 415] on button "button" at bounding box center [392, 427] width 16 height 18
click at [393, 415] on button "button" at bounding box center [392, 428] width 16 height 18
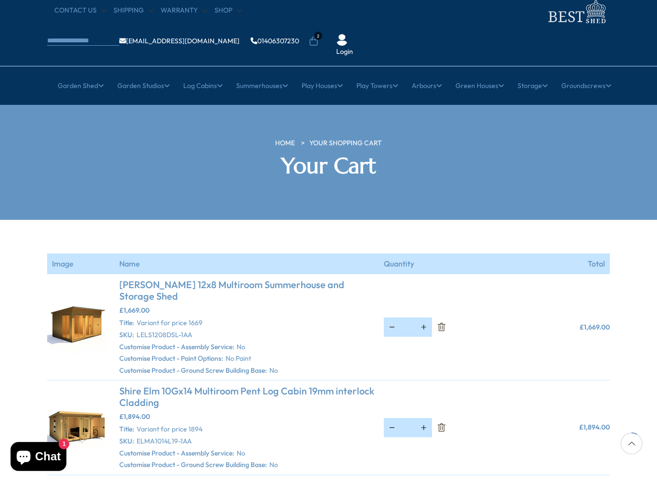
click at [396, 415] on button "button" at bounding box center [392, 428] width 16 height 18
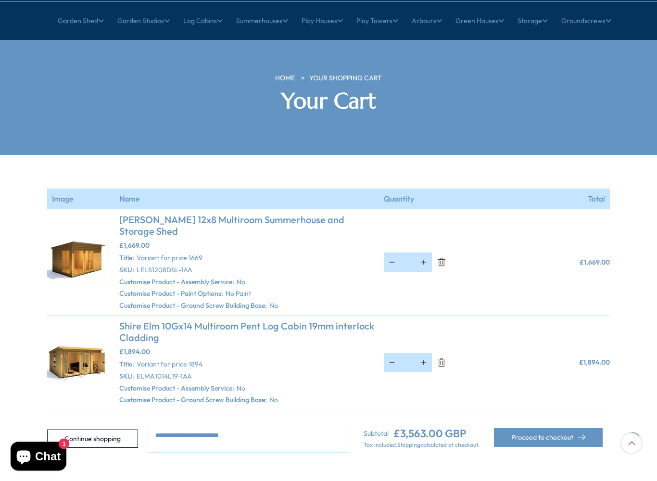
scroll to position [108, 0]
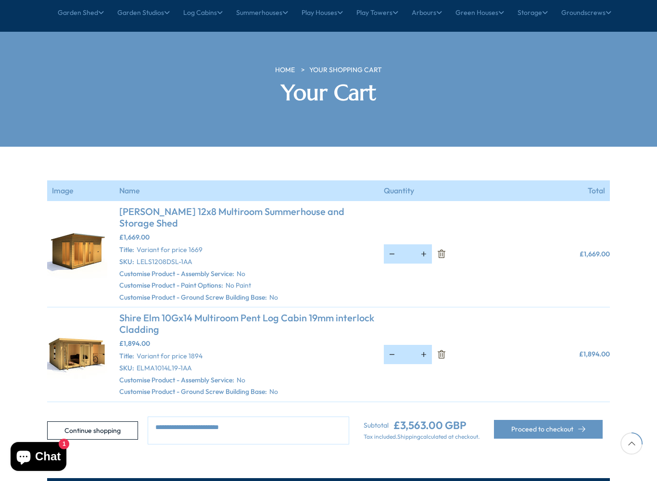
click at [388, 345] on button "button" at bounding box center [392, 354] width 16 height 18
click at [386, 345] on button "button" at bounding box center [392, 354] width 16 height 18
click at [395, 345] on button "button" at bounding box center [392, 354] width 16 height 18
click at [444, 350] on icon "Remove Shire Elm 10Gx14 Multiroom Pent Log Cabin 19mm interlock Cladding - Vari…" at bounding box center [442, 355] width 10 height 10
click at [445, 350] on icon "Remove Shire Elm 10Gx14 Multiroom Pent Log Cabin 19mm interlock Cladding - Vari…" at bounding box center [442, 355] width 10 height 10
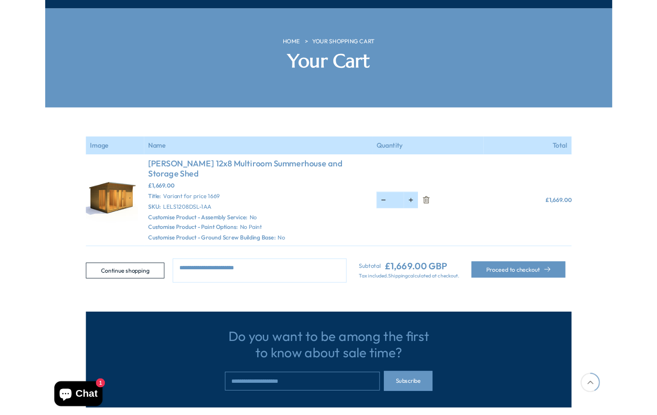
scroll to position [128, 0]
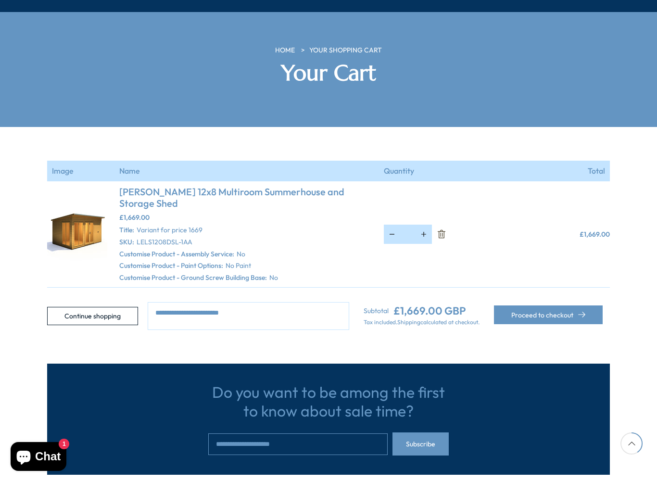
click at [569, 305] on button "Proceed to checkout" at bounding box center [548, 314] width 109 height 19
